Goal: Information Seeking & Learning: Learn about a topic

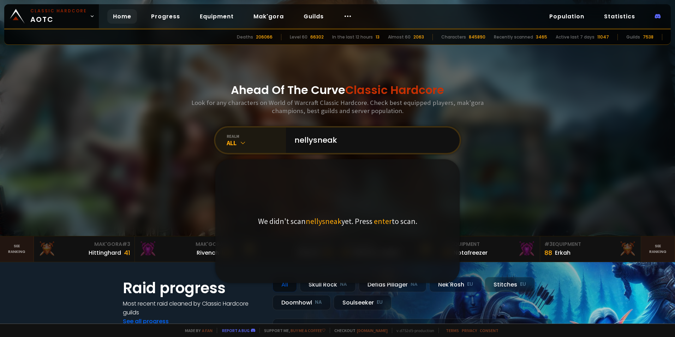
click at [239, 142] on icon at bounding box center [242, 142] width 7 height 7
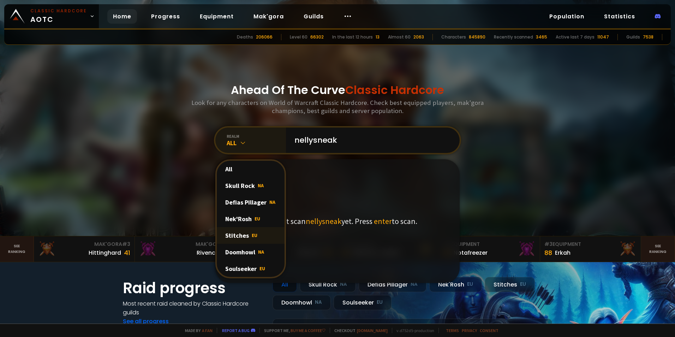
scroll to position [35, 0]
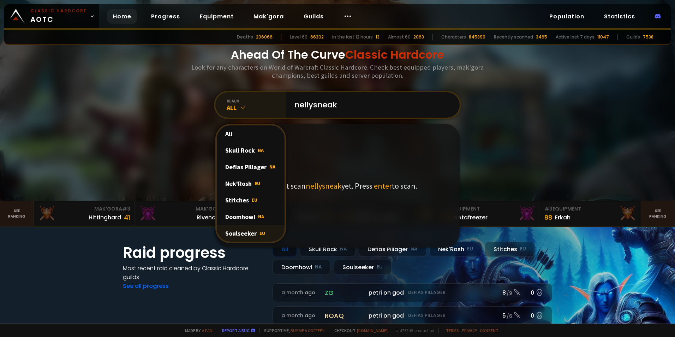
click at [242, 233] on div "Soulseeker EU" at bounding box center [251, 233] width 68 height 17
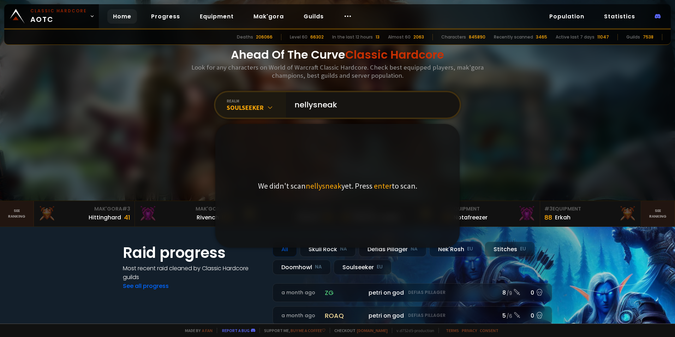
click at [340, 109] on input "nellysneak" at bounding box center [370, 104] width 161 height 25
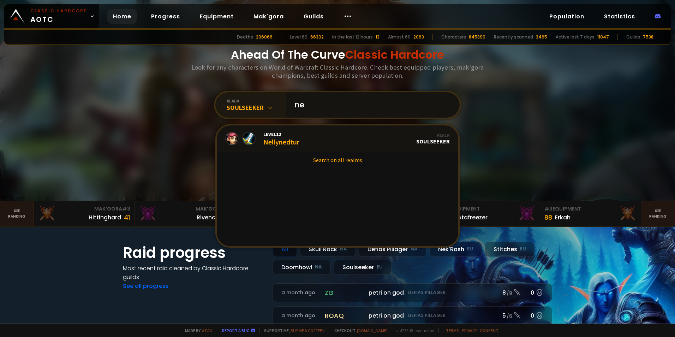
type input "n"
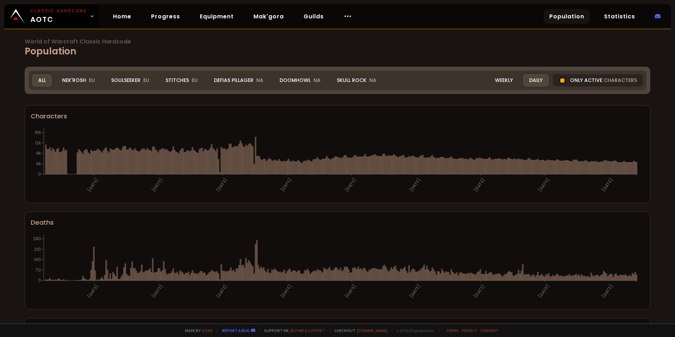
click at [564, 81] on div "Only active characters" at bounding box center [598, 80] width 90 height 12
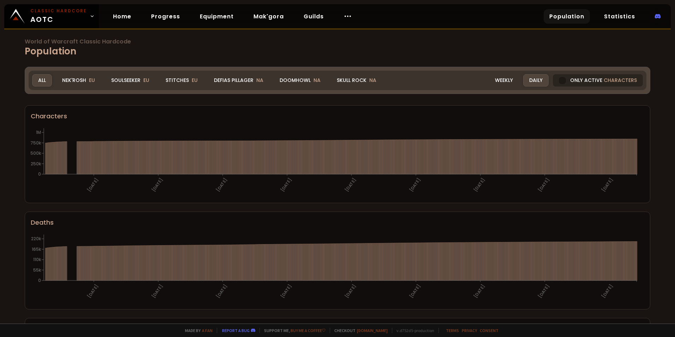
click at [561, 79] on div at bounding box center [562, 80] width 7 height 7
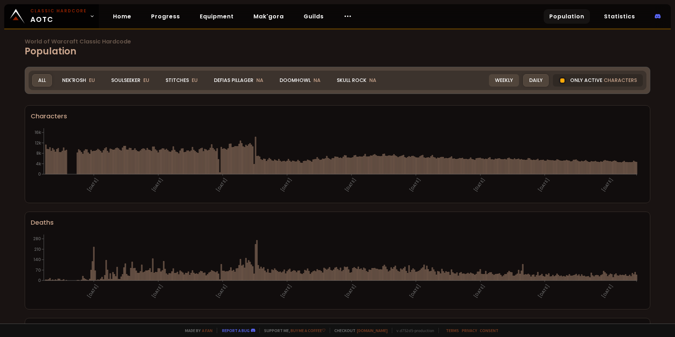
click at [502, 81] on div "Weekly" at bounding box center [504, 80] width 30 height 12
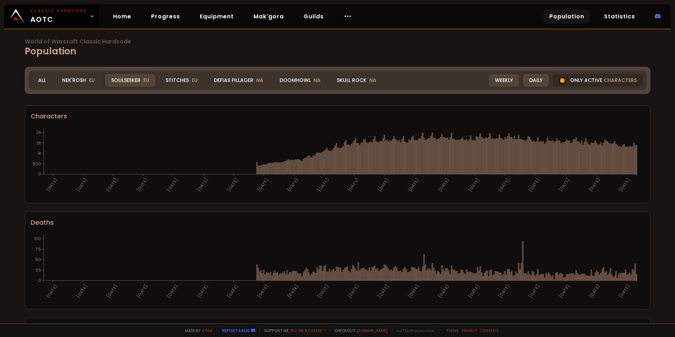
click at [498, 79] on div "Weekly" at bounding box center [504, 80] width 30 height 12
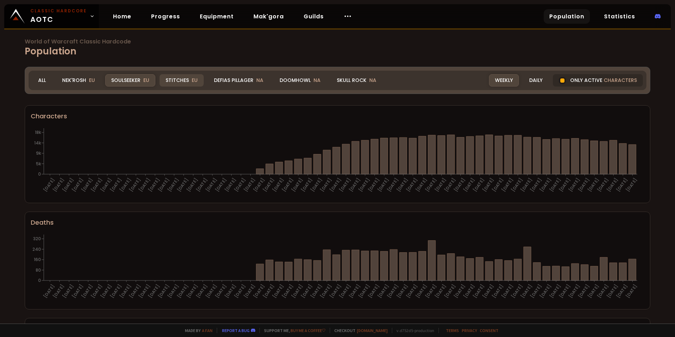
click at [177, 83] on div "Stitches EU" at bounding box center [182, 80] width 44 height 12
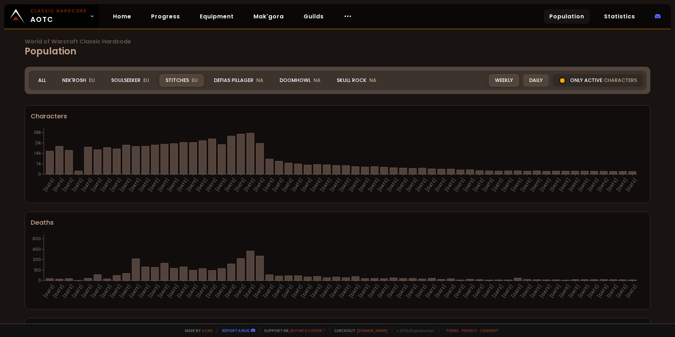
click at [535, 78] on div "Daily" at bounding box center [535, 80] width 25 height 12
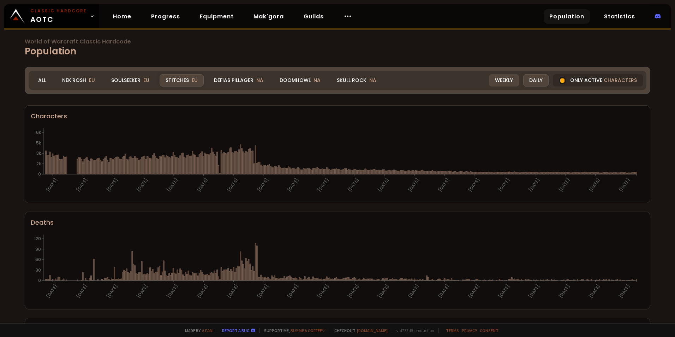
click at [502, 81] on div "Weekly" at bounding box center [504, 80] width 30 height 12
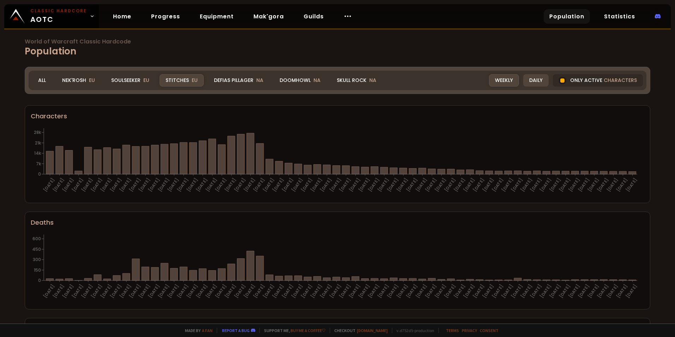
click at [536, 84] on div "Daily" at bounding box center [535, 80] width 25 height 12
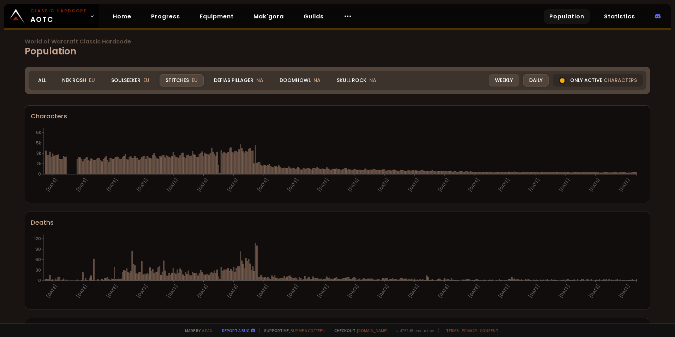
click at [493, 78] on div "Weekly" at bounding box center [504, 80] width 30 height 12
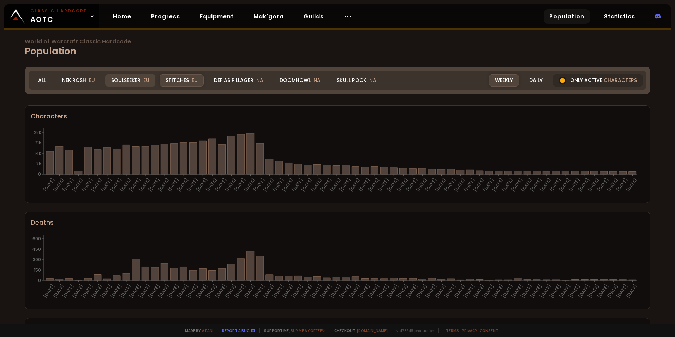
click at [135, 79] on div "Soulseeker EU" at bounding box center [130, 80] width 50 height 12
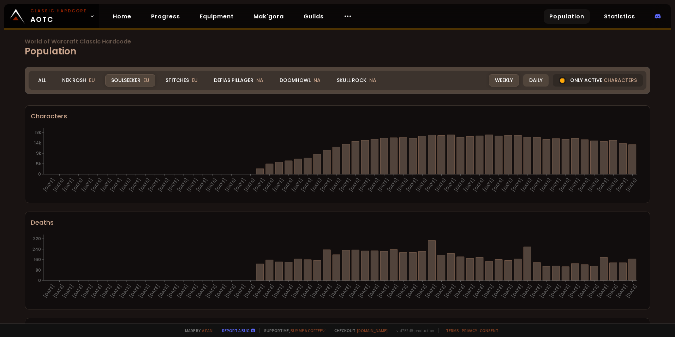
click at [532, 76] on div "Daily" at bounding box center [535, 80] width 25 height 12
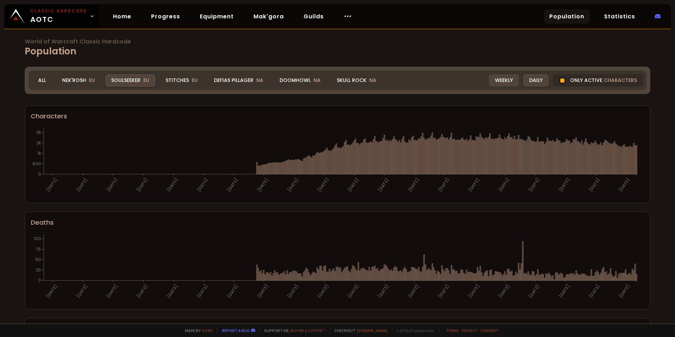
click at [503, 80] on div "Weekly" at bounding box center [504, 80] width 30 height 12
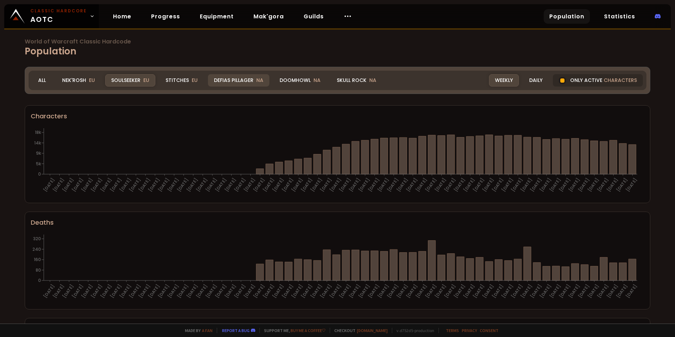
click at [242, 81] on div "Defias Pillager NA" at bounding box center [238, 80] width 61 height 12
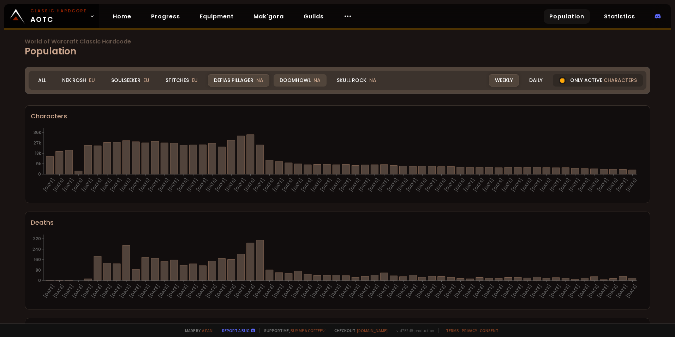
click at [297, 81] on div "Doomhowl NA" at bounding box center [300, 80] width 53 height 12
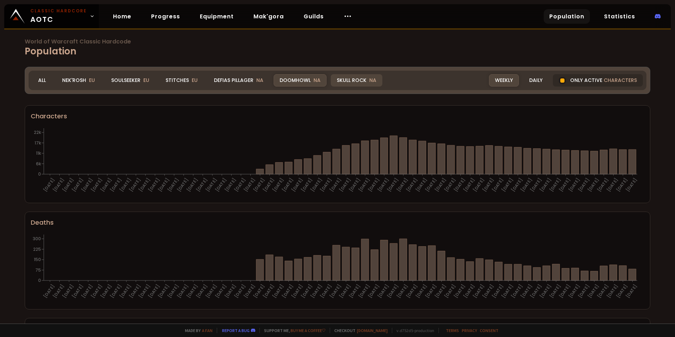
click at [347, 78] on div "Skull Rock NA" at bounding box center [357, 80] width 52 height 12
